Goal: Information Seeking & Learning: Learn about a topic

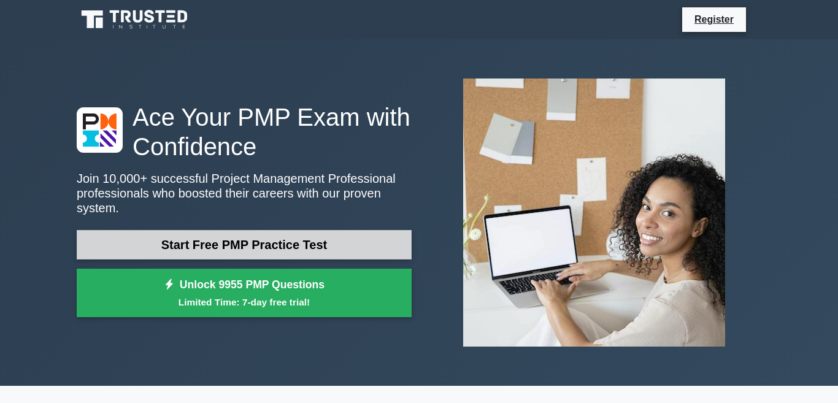
click at [258, 242] on link "Start Free PMP Practice Test" at bounding box center [244, 244] width 335 height 29
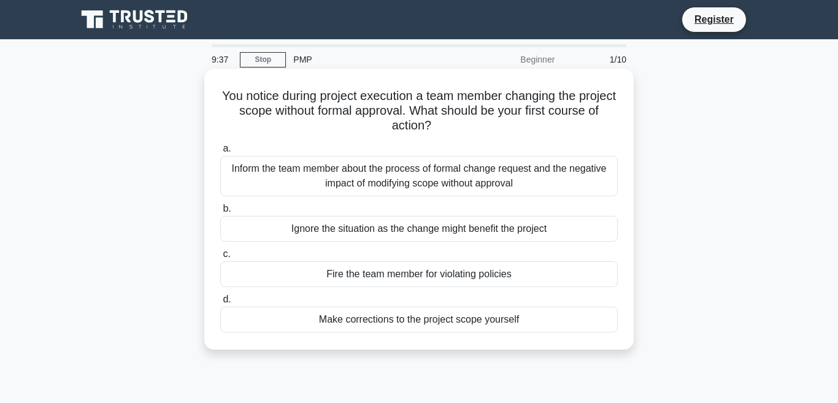
click at [301, 185] on div "Inform the team member about the process of formal change request and the negat…" at bounding box center [418, 176] width 397 height 40
click at [220, 153] on input "a. Inform the team member about the process of formal change request and the ne…" at bounding box center [220, 149] width 0 height 8
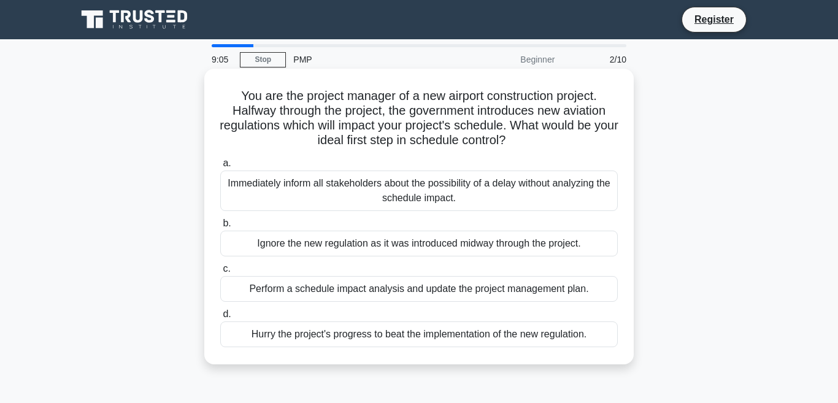
click at [346, 294] on div "Perform a schedule impact analysis and update the project management plan." at bounding box center [418, 289] width 397 height 26
click at [220, 273] on input "c. Perform a schedule impact analysis and update the project management plan." at bounding box center [220, 269] width 0 height 8
